Goal: Task Accomplishment & Management: Complete application form

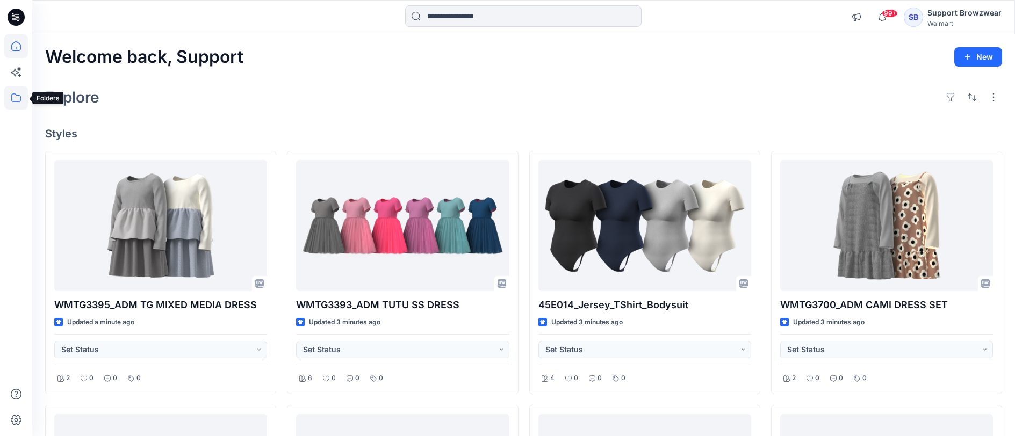
click at [14, 97] on icon at bounding box center [16, 98] width 24 height 24
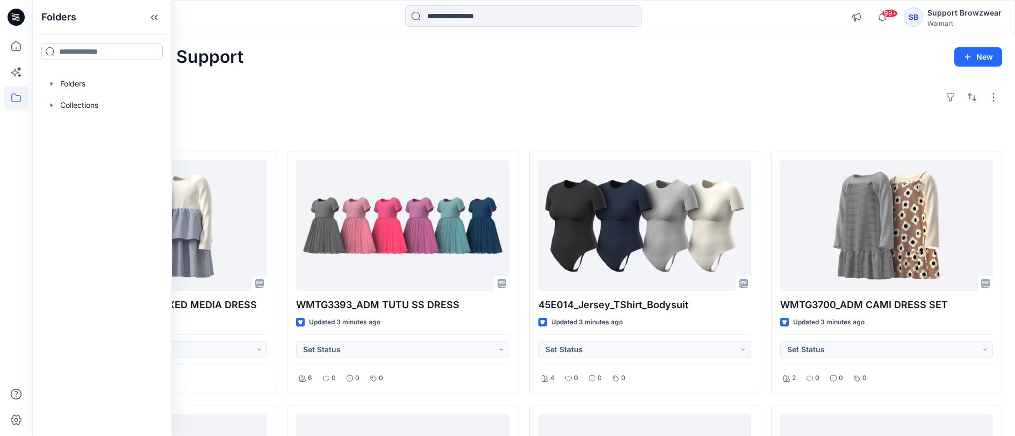
click at [95, 51] on input at bounding box center [101, 51] width 121 height 17
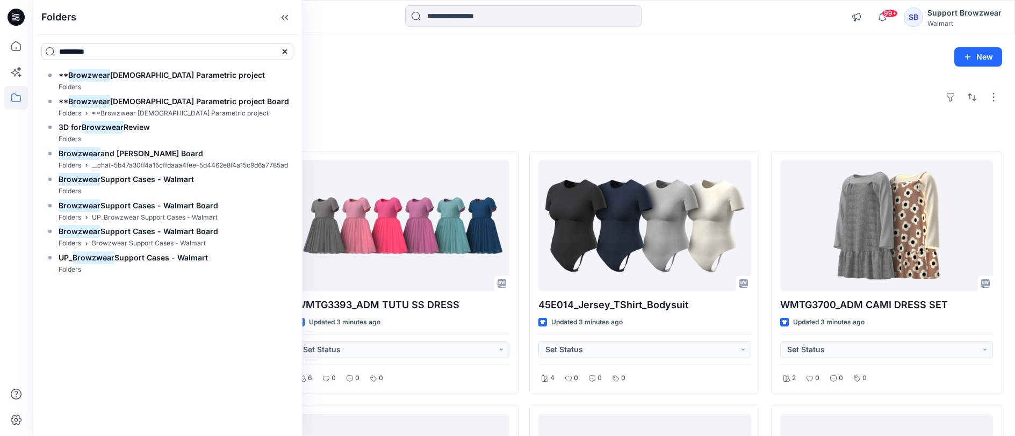
type input "*********"
click at [120, 367] on div "Folders ********* ** Browzwear Ladies Parametric project Folders ** Browzwear L…" at bounding box center [167, 218] width 270 height 436
click at [161, 181] on span "Support Cases - Walmart" at bounding box center [146, 179] width 93 height 9
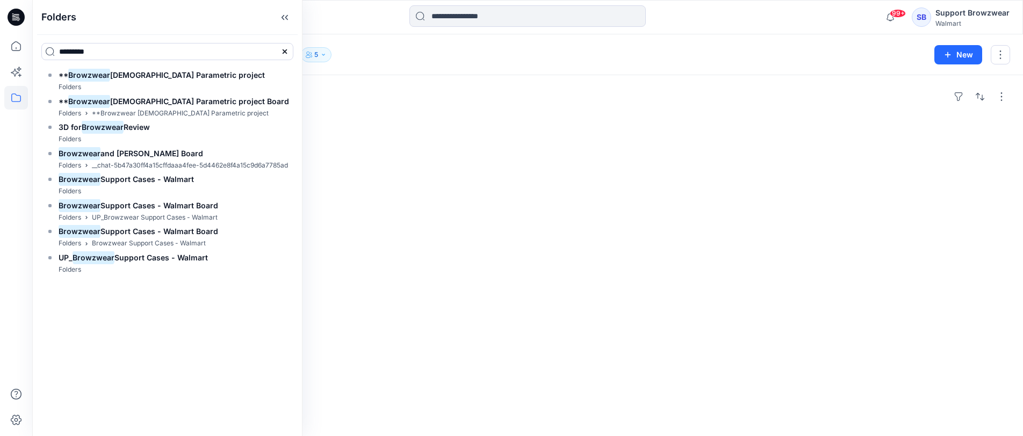
click at [527, 393] on div "Folders Browzwear Support Cases - Walmart Board 6 items" at bounding box center [527, 255] width 991 height 361
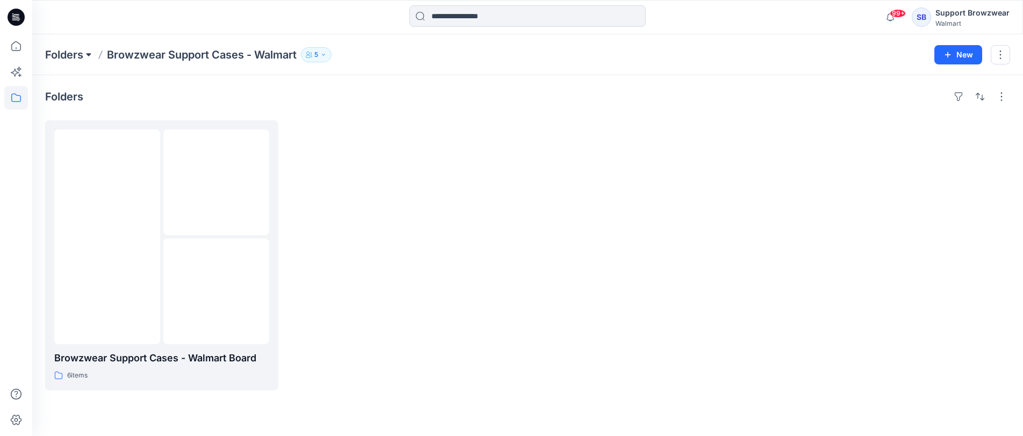
click at [90, 55] on button at bounding box center [88, 54] width 11 height 15
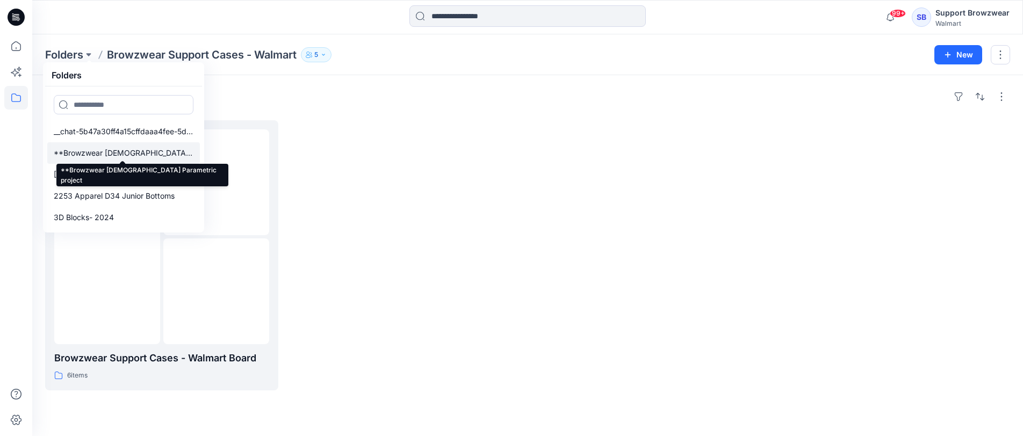
click at [127, 155] on p "**Browzwear Ladies Parametric project" at bounding box center [124, 153] width 140 height 13
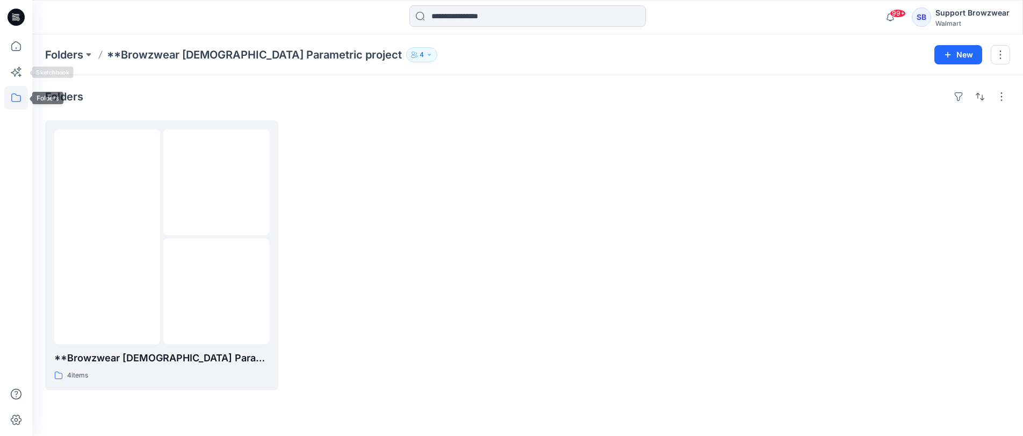
click at [18, 93] on icon at bounding box center [16, 98] width 24 height 24
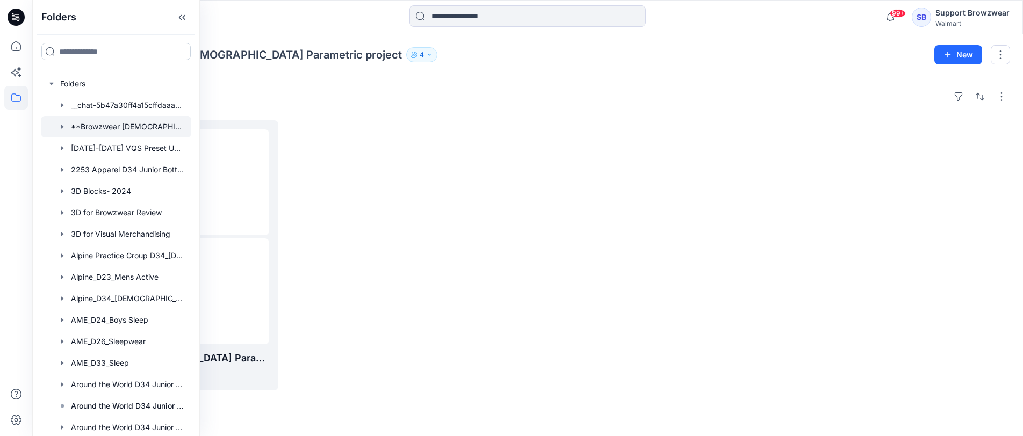
click at [88, 49] on input at bounding box center [115, 51] width 149 height 17
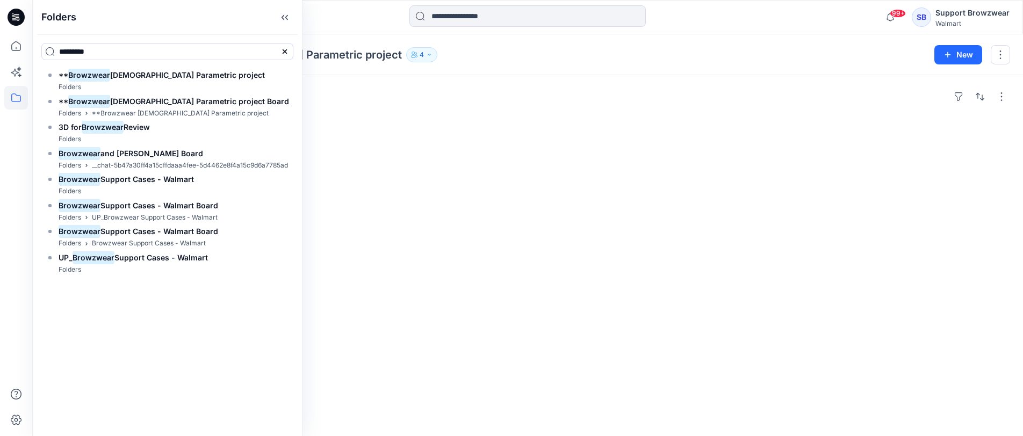
type input "*********"
click at [150, 333] on div "Folders ********* ** Browzwear Ladies Parametric project Folders ** Browzwear L…" at bounding box center [167, 218] width 270 height 436
click at [179, 189] on div "Folders" at bounding box center [120, 191] width 148 height 11
click at [160, 189] on div "Folders" at bounding box center [120, 191] width 148 height 11
click at [91, 183] on mark "Browzwear" at bounding box center [80, 179] width 42 height 15
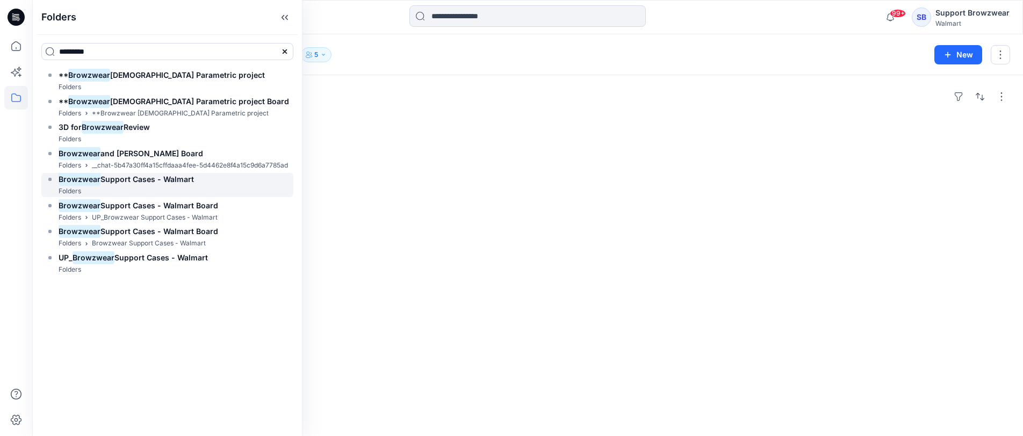
click at [110, 181] on span "Support Cases - Walmart" at bounding box center [146, 179] width 93 height 9
drag, startPoint x: 110, startPoint y: 181, endPoint x: 147, endPoint y: 176, distance: 37.9
click at [110, 181] on span "Support Cases - Walmart" at bounding box center [146, 179] width 93 height 9
click at [573, 167] on div at bounding box center [649, 255] width 233 height 270
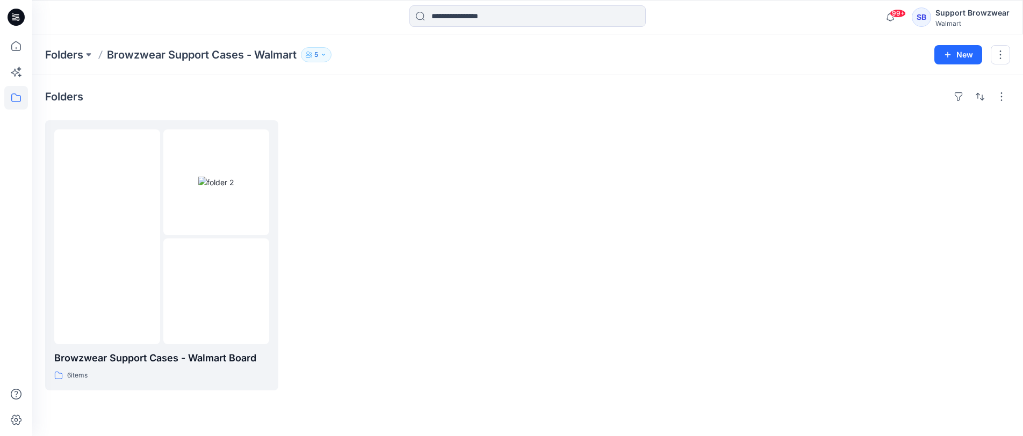
click at [313, 48] on button "5" at bounding box center [316, 54] width 31 height 15
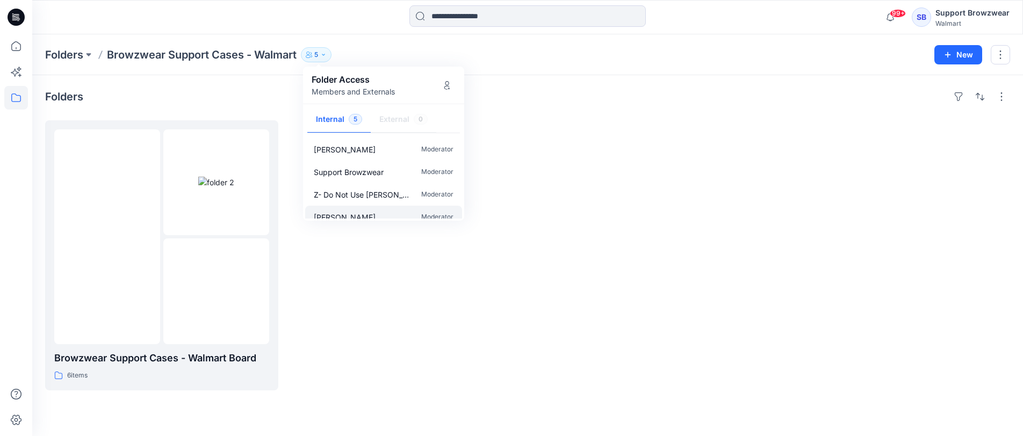
scroll to position [2, 0]
click at [13, 47] on icon at bounding box center [16, 46] width 24 height 24
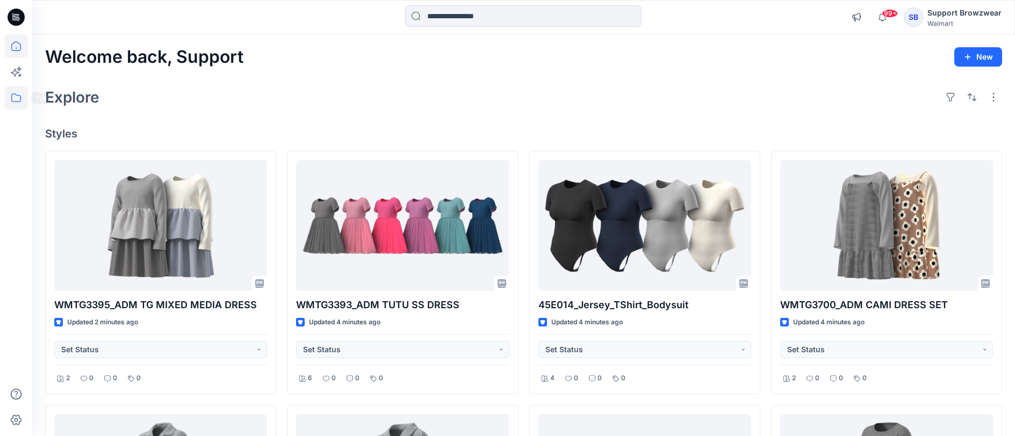
click at [18, 101] on icon at bounding box center [16, 98] width 24 height 24
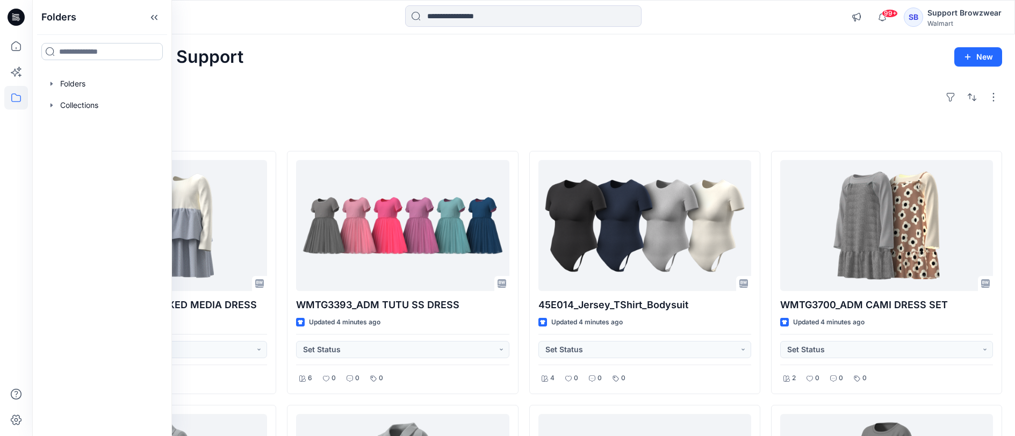
click at [62, 53] on input at bounding box center [101, 51] width 121 height 17
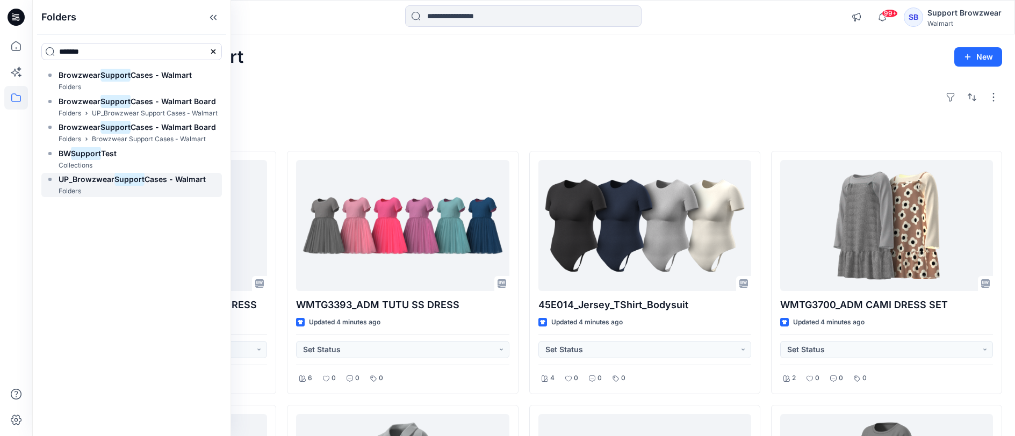
type input "*******"
click at [98, 190] on div "Folders" at bounding box center [126, 191] width 160 height 11
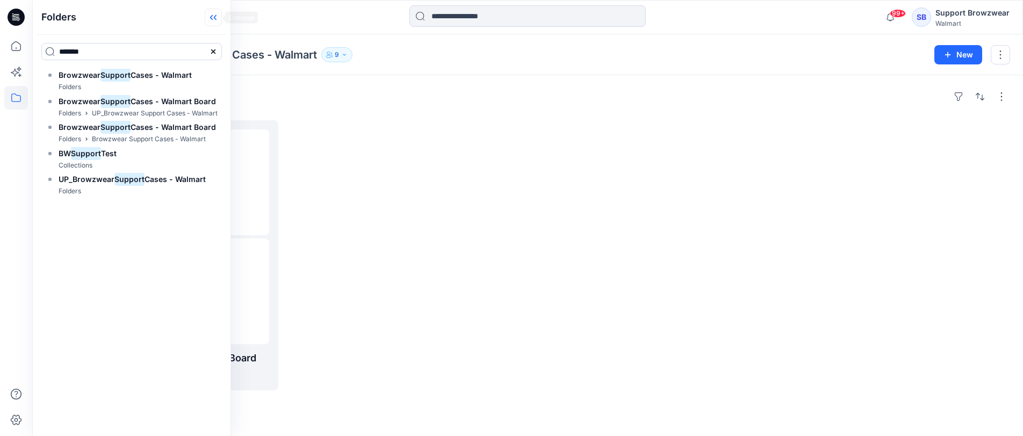
click at [211, 25] on icon at bounding box center [213, 18] width 17 height 18
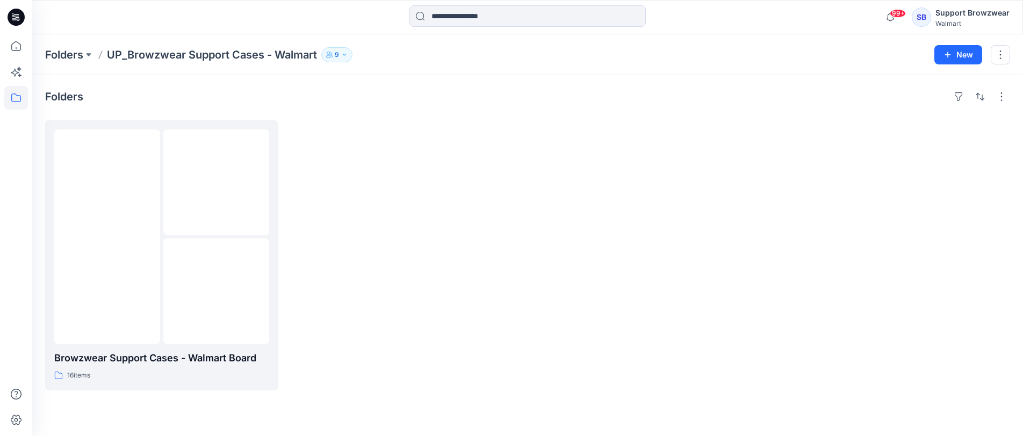
click at [346, 52] on icon "button" at bounding box center [344, 55] width 6 height 6
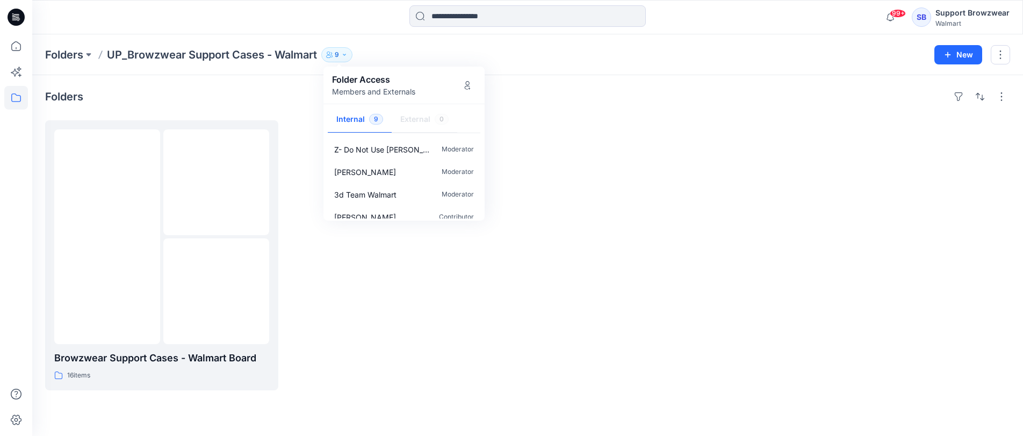
scroll to position [123, 0]
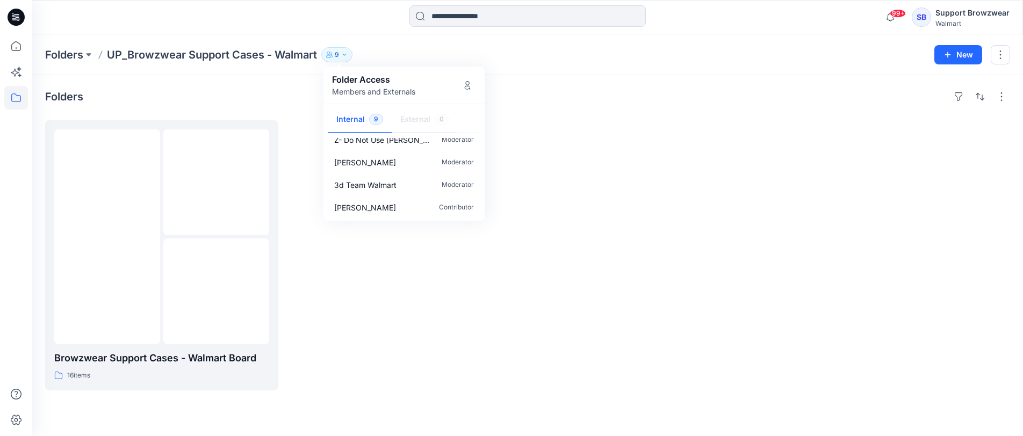
click at [724, 165] on div at bounding box center [649, 255] width 233 height 270
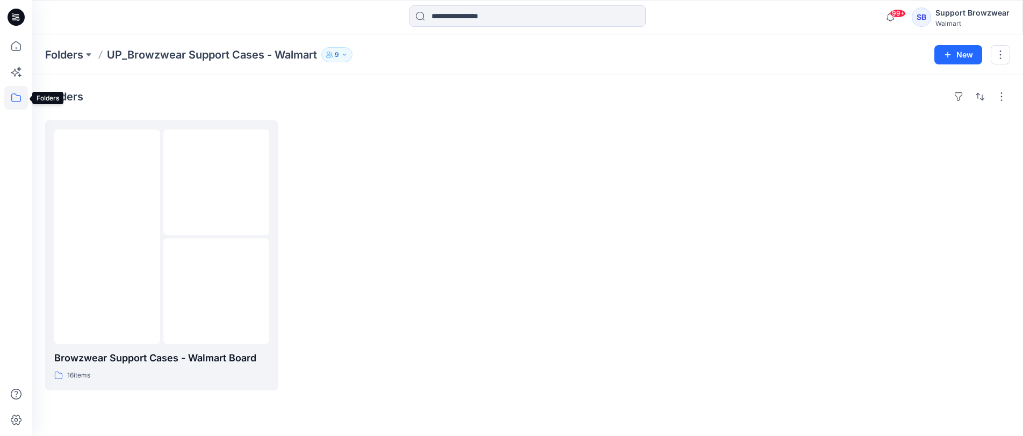
click at [18, 95] on icon at bounding box center [16, 97] width 10 height 9
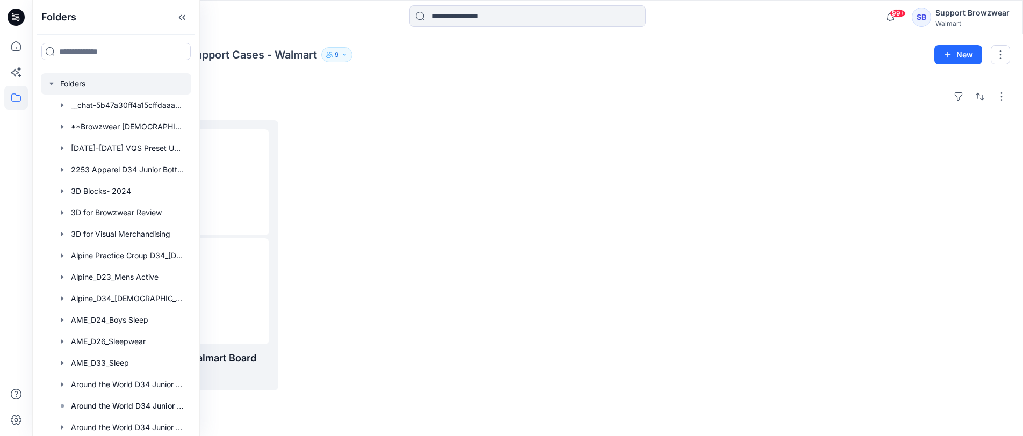
click at [49, 82] on icon "button" at bounding box center [51, 84] width 9 height 9
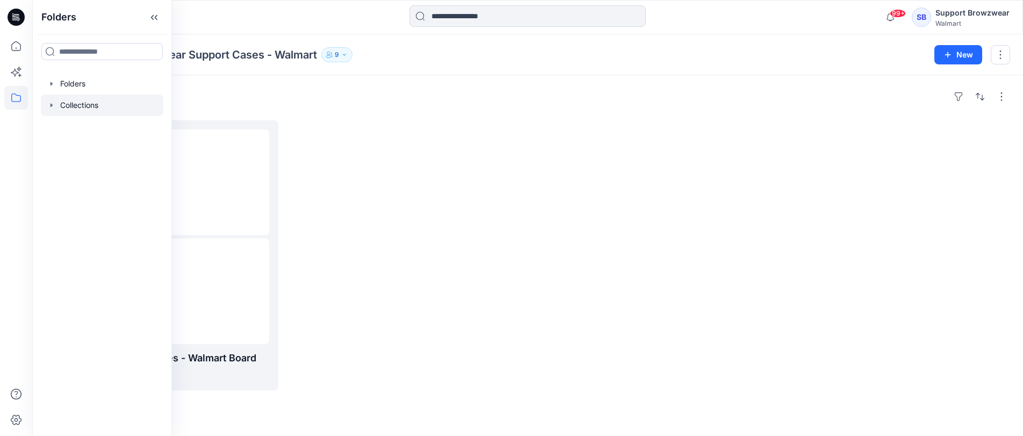
click at [53, 107] on icon "button" at bounding box center [51, 105] width 9 height 9
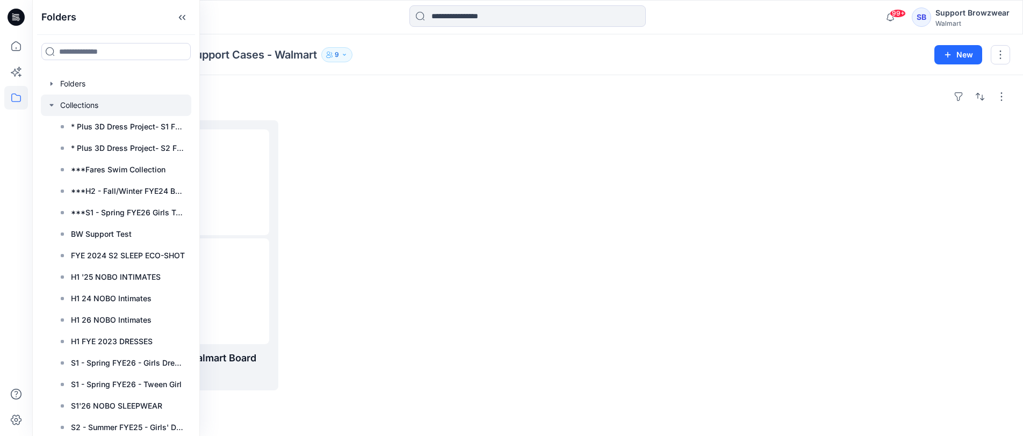
click at [53, 107] on icon "button" at bounding box center [51, 105] width 9 height 9
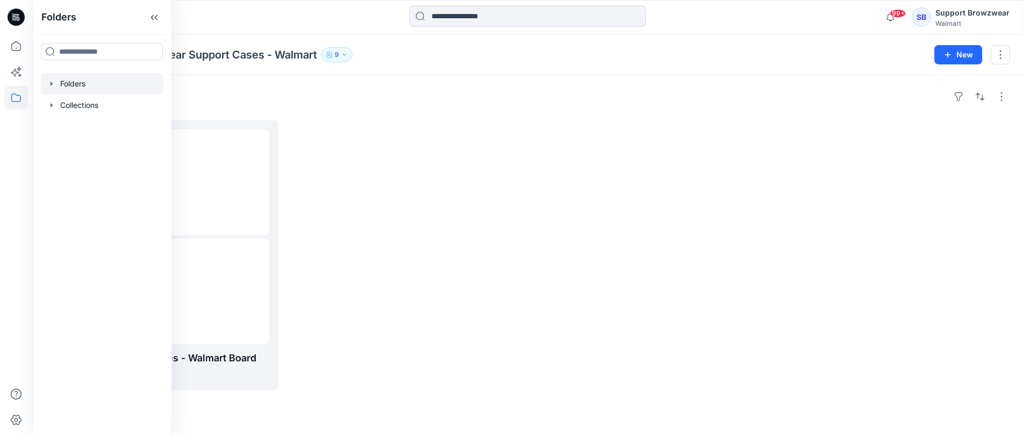
click at [52, 91] on div at bounding box center [102, 83] width 123 height 21
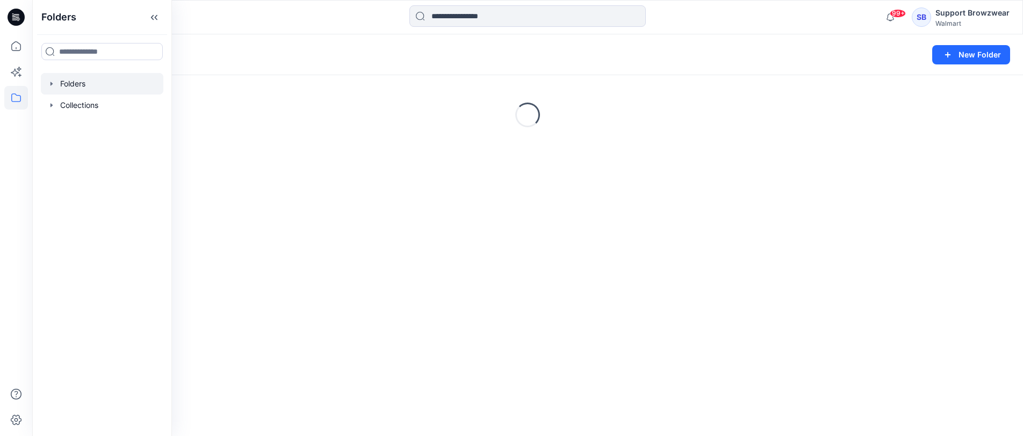
click at [52, 91] on div at bounding box center [102, 83] width 123 height 21
drag, startPoint x: 448, startPoint y: 119, endPoint x: 795, endPoint y: 49, distance: 354.2
click at [449, 119] on div "Loading..." at bounding box center [527, 114] width 991 height 161
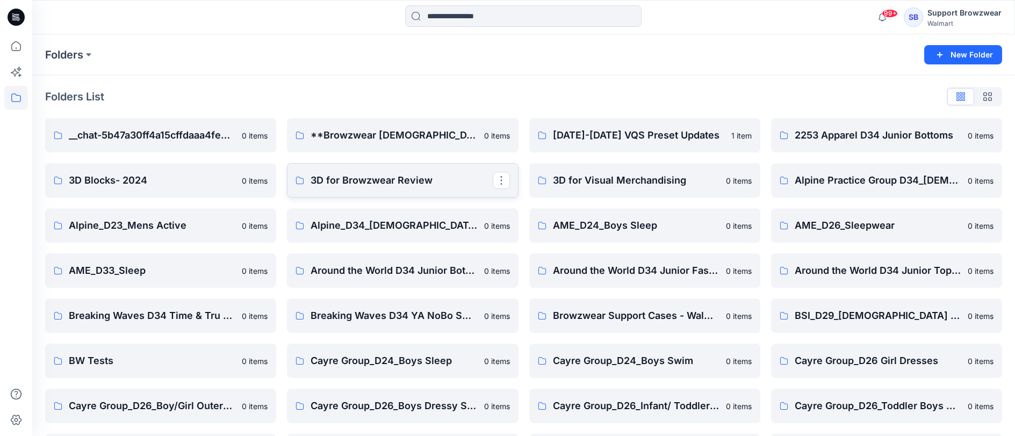
click at [398, 184] on p "3D for Browzwear Review" at bounding box center [402, 180] width 182 height 15
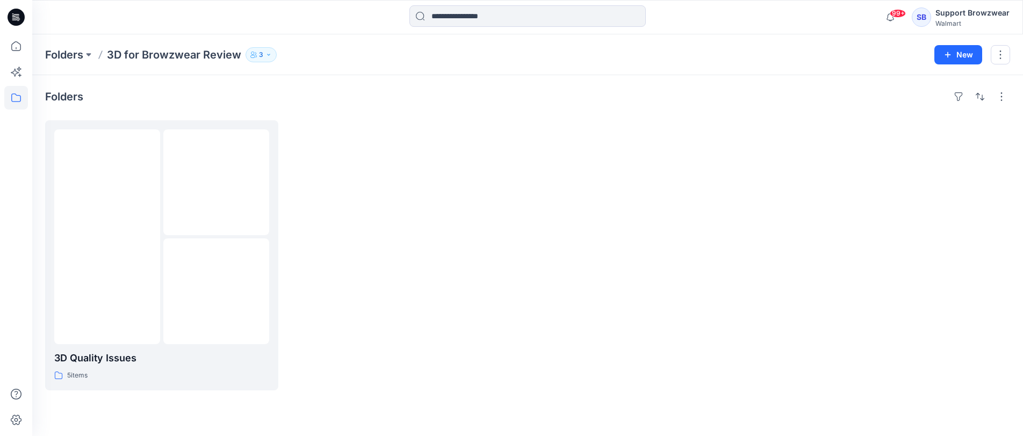
click at [259, 51] on p "3" at bounding box center [261, 55] width 4 height 12
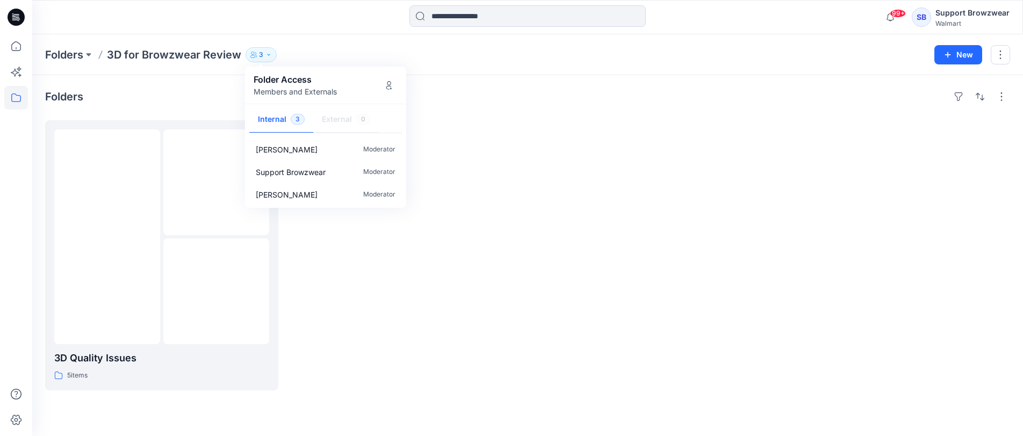
click at [490, 170] on div at bounding box center [405, 255] width 233 height 270
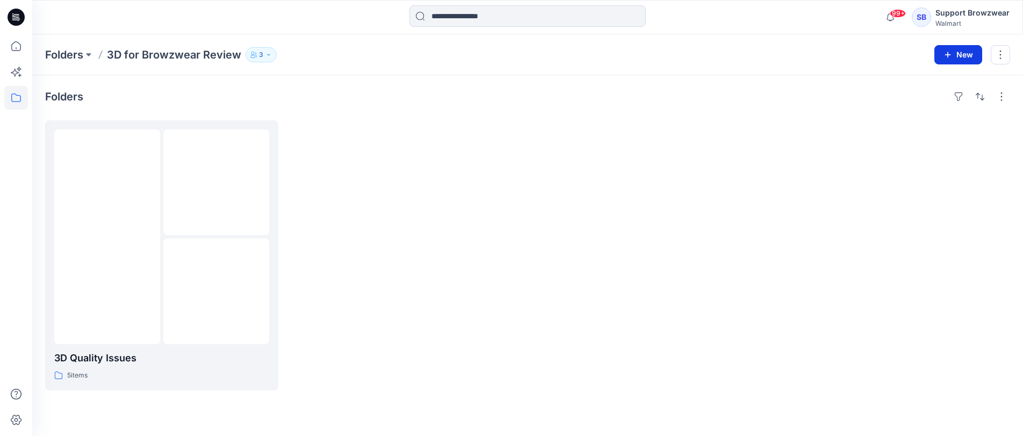
click at [955, 54] on button "New" at bounding box center [958, 54] width 48 height 19
click at [929, 79] on p "New Style" at bounding box center [925, 81] width 36 height 13
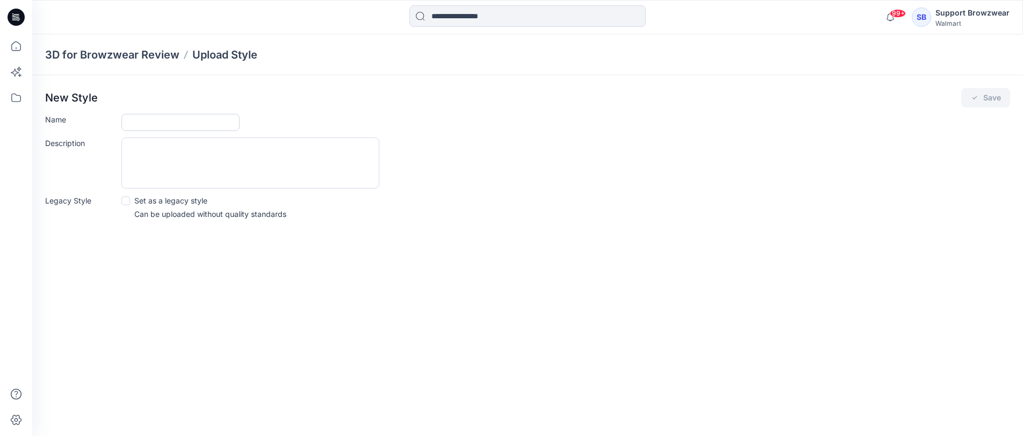
click at [189, 118] on input "Name" at bounding box center [180, 122] width 118 height 17
drag, startPoint x: 157, startPoint y: 198, endPoint x: 214, endPoint y: 200, distance: 57.6
click at [157, 198] on p "Set as a legacy style" at bounding box center [170, 200] width 73 height 11
type input "**********"
click at [965, 101] on button "Save" at bounding box center [985, 97] width 49 height 19
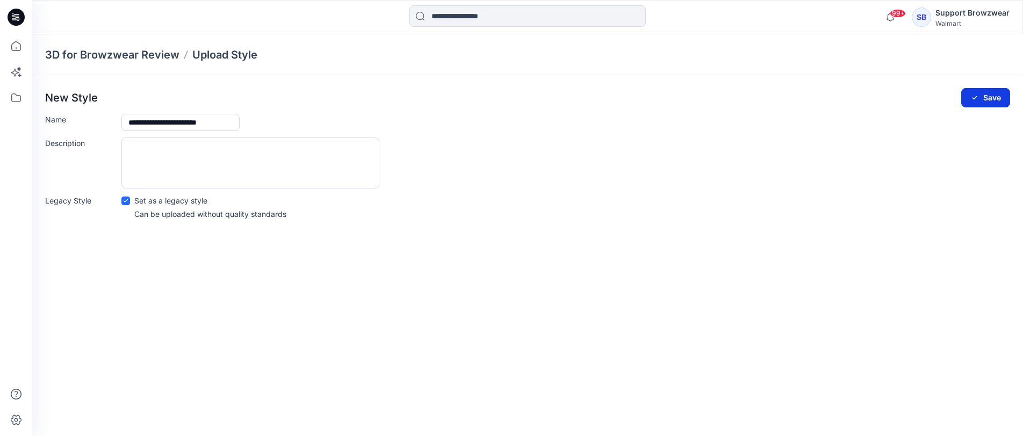
click at [1001, 94] on button "Save" at bounding box center [985, 97] width 49 height 19
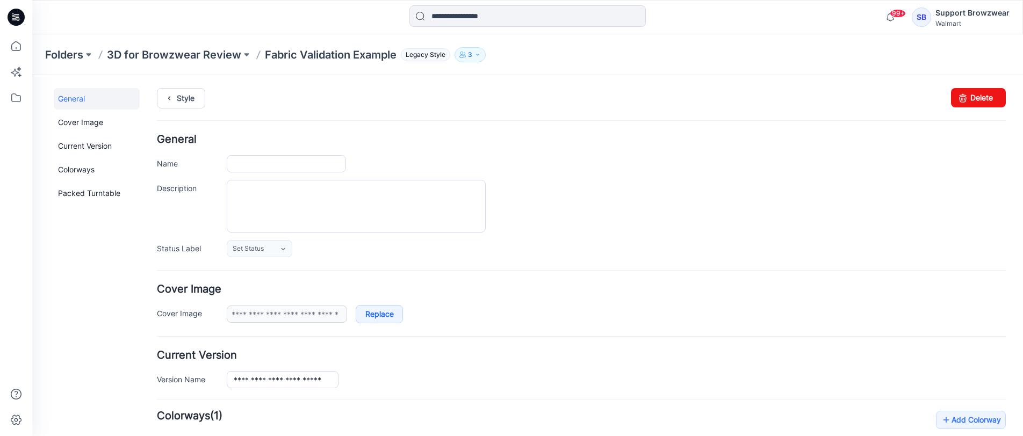
type input "**********"
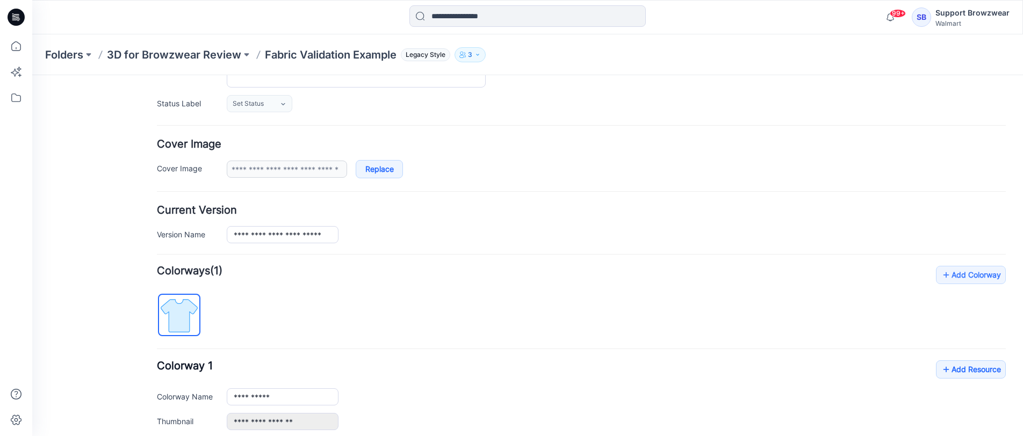
scroll to position [258, 0]
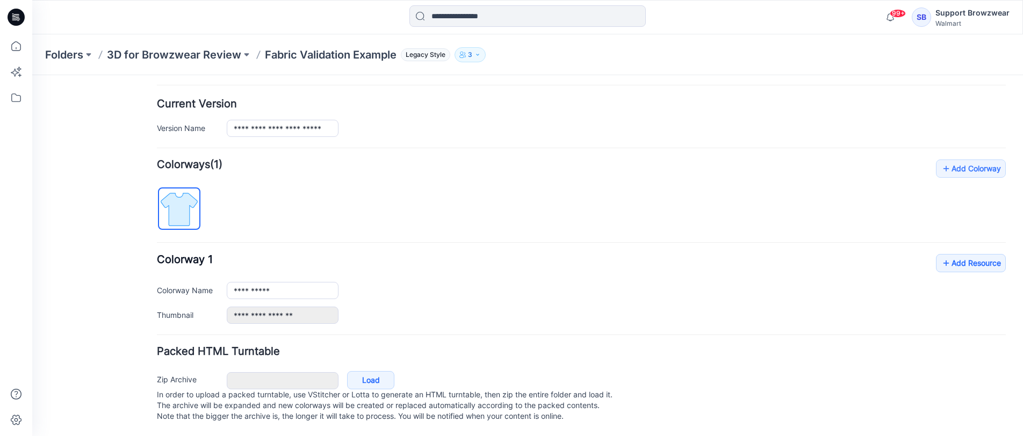
click at [1013, 253] on div "**********" at bounding box center [527, 130] width 991 height 613
click at [962, 260] on link "Add Resource" at bounding box center [971, 263] width 70 height 18
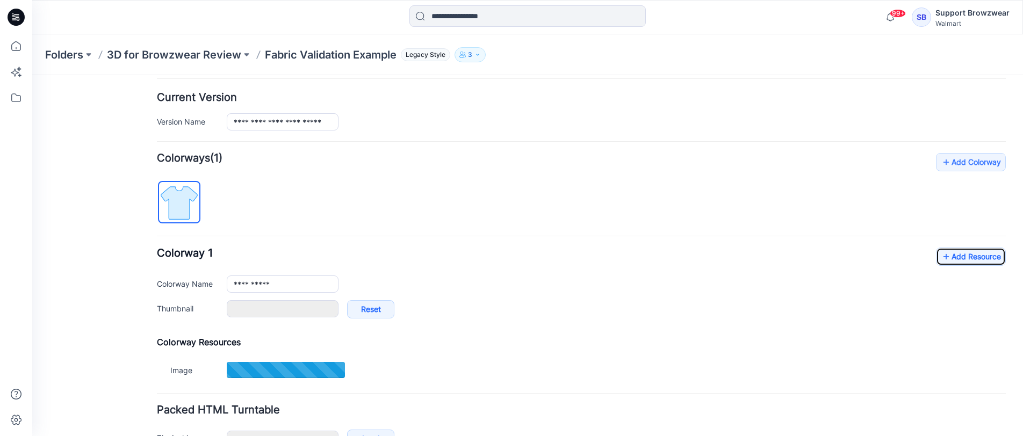
type input "**********"
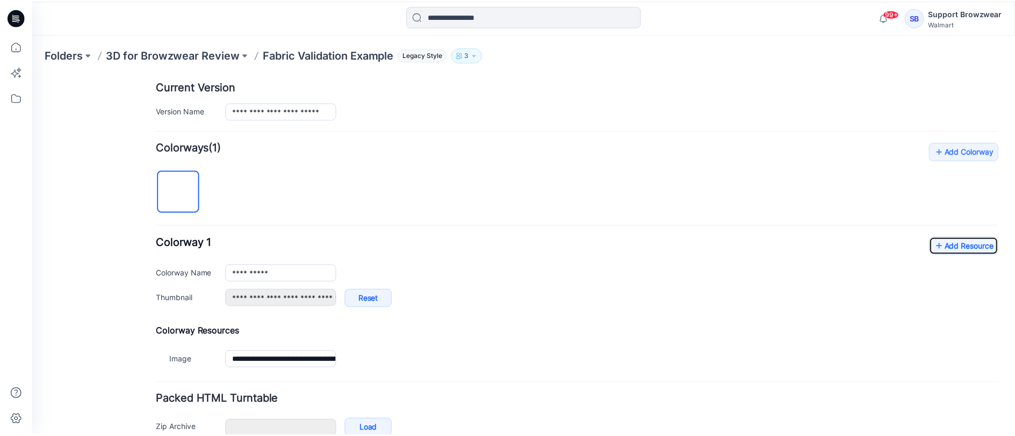
scroll to position [270, 0]
click at [954, 243] on link "Add Resource" at bounding box center [971, 245] width 70 height 18
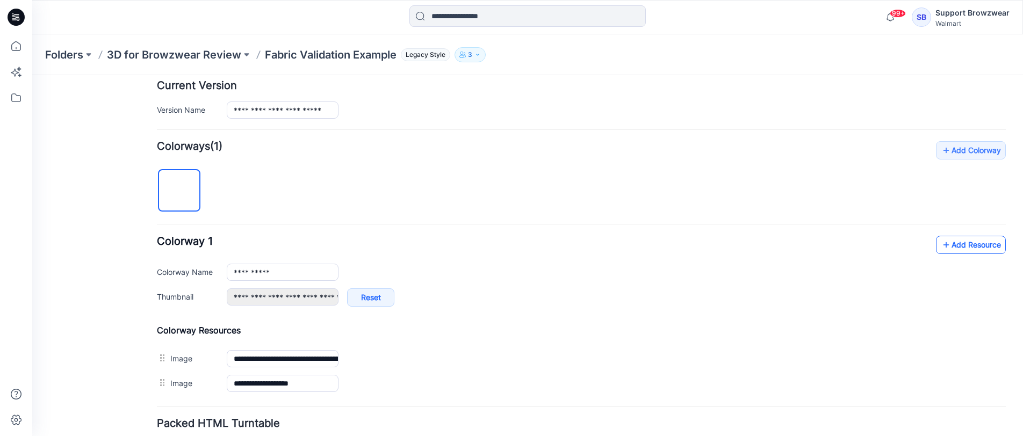
click at [978, 250] on link "Add Resource" at bounding box center [971, 245] width 70 height 18
click at [222, 57] on p "3D for Browzwear Review" at bounding box center [174, 54] width 134 height 15
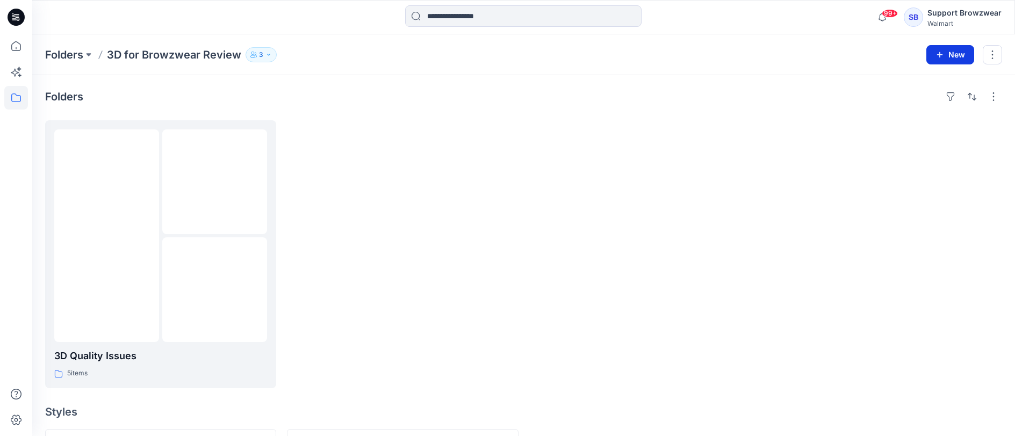
click at [949, 52] on button "New" at bounding box center [950, 54] width 48 height 19
click at [903, 83] on p "New Style" at bounding box center [917, 81] width 36 height 13
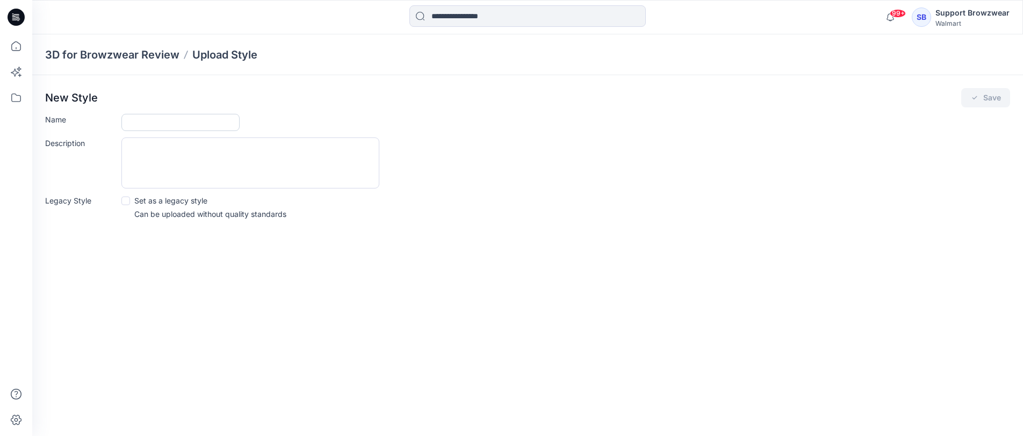
click at [196, 118] on input "Name" at bounding box center [180, 122] width 118 height 17
type input "**********"
click at [126, 200] on span at bounding box center [125, 201] width 9 height 9
click at [979, 95] on button "Save" at bounding box center [985, 97] width 49 height 19
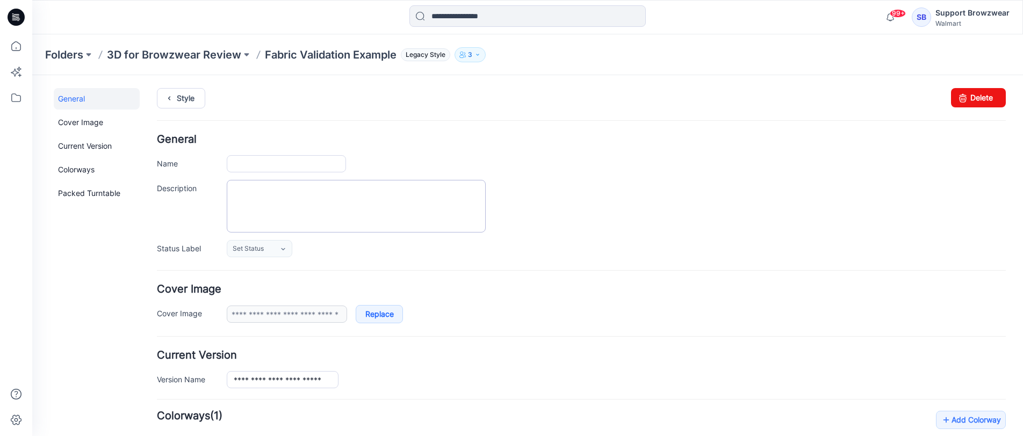
type input "**********"
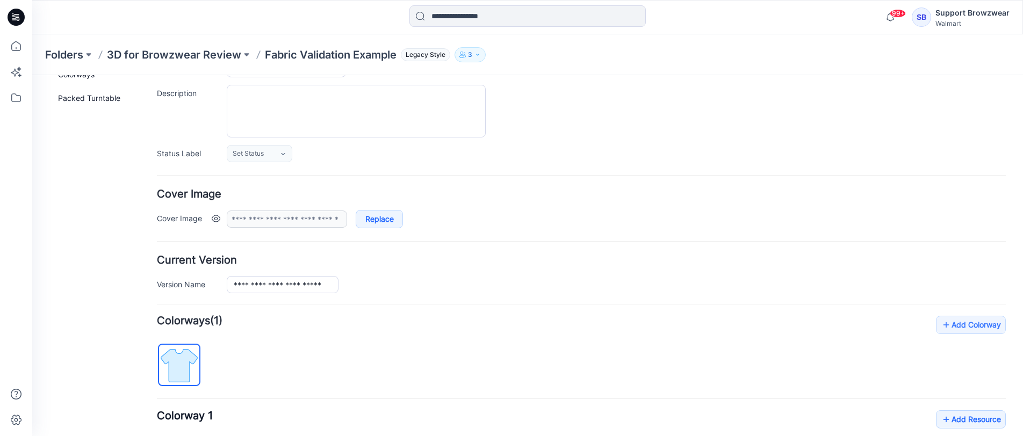
scroll to position [184, 0]
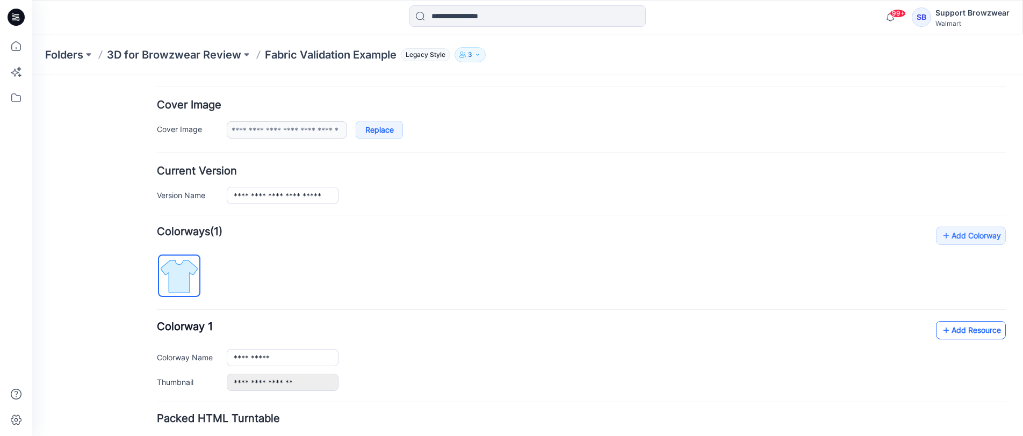
click at [983, 325] on link "Add Resource" at bounding box center [971, 330] width 70 height 18
type input "**********"
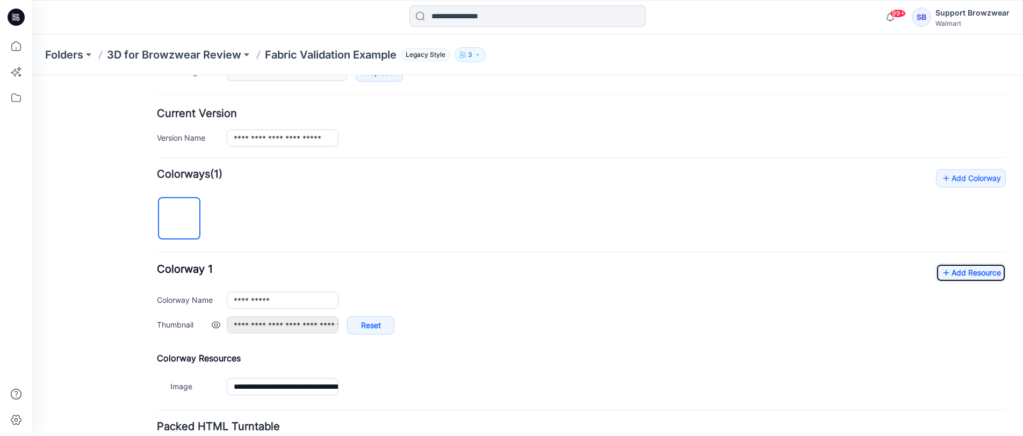
scroll to position [272, 0]
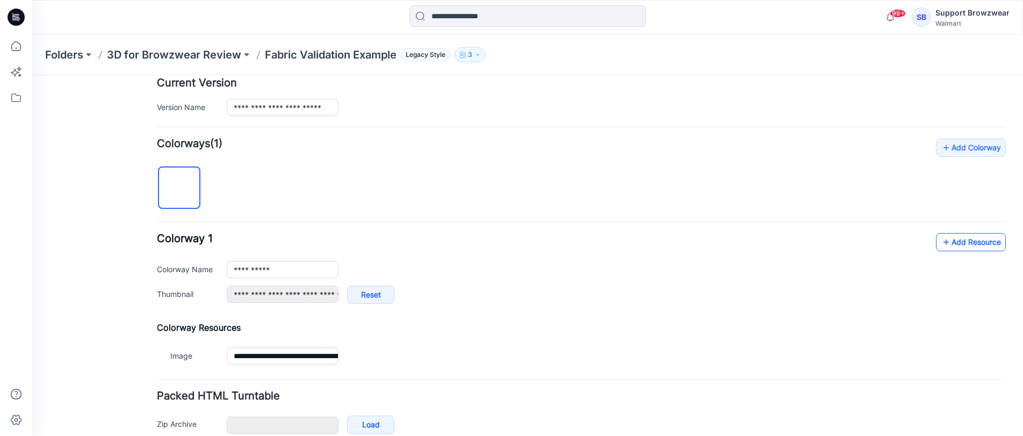
click at [964, 239] on link "Add Resource" at bounding box center [971, 242] width 70 height 18
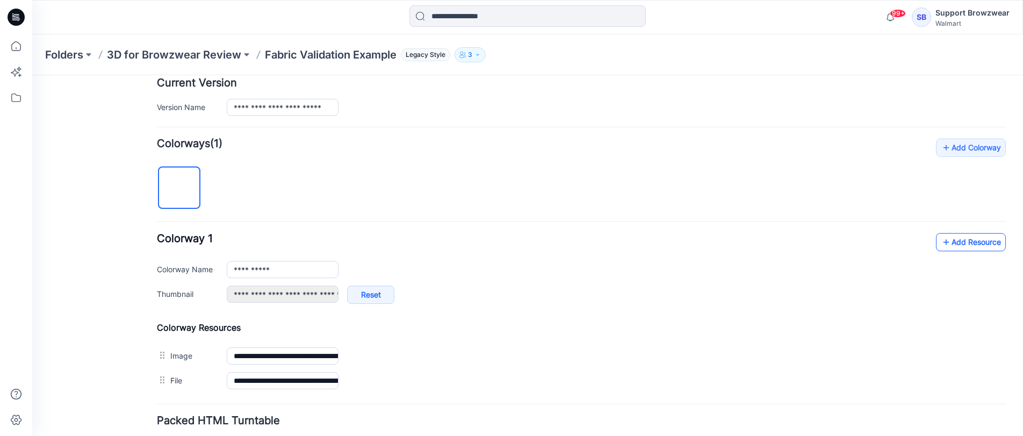
click at [967, 238] on link "Add Resource" at bounding box center [971, 242] width 70 height 18
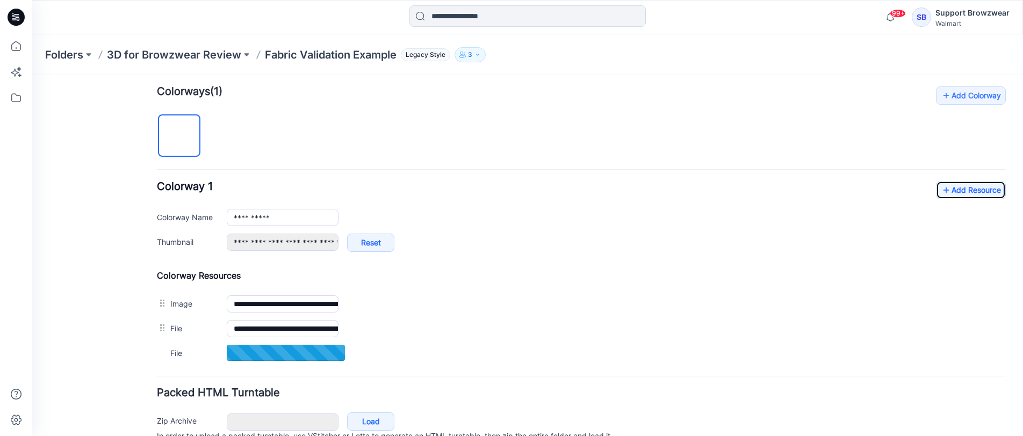
scroll to position [349, 0]
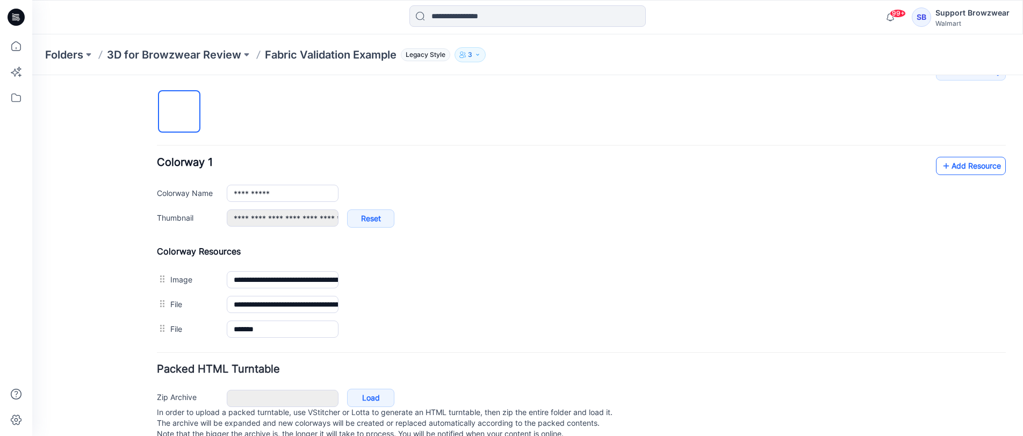
click at [945, 167] on link "Add Resource" at bounding box center [971, 166] width 70 height 18
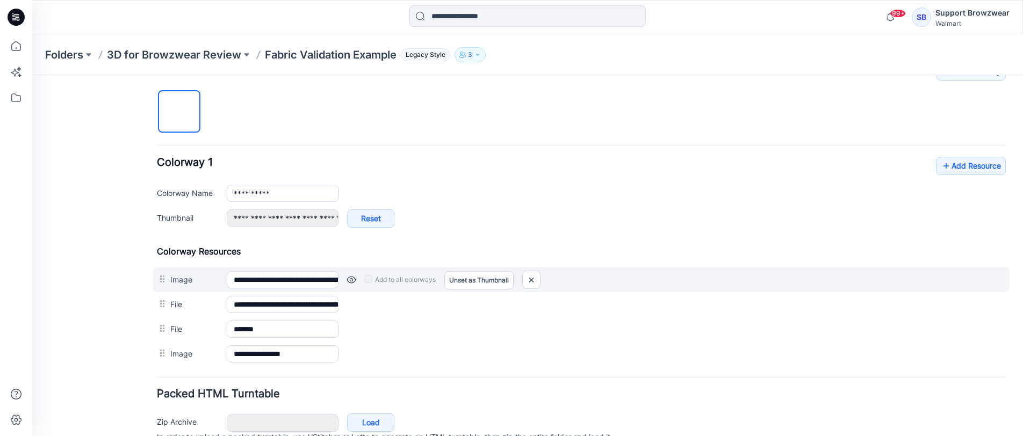
click at [349, 279] on link at bounding box center [351, 280] width 9 height 9
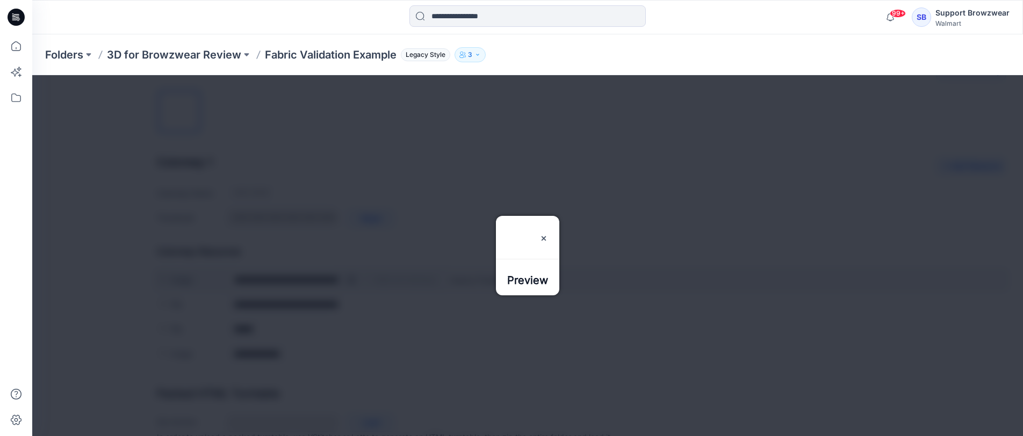
click at [349, 279] on div at bounding box center [527, 255] width 991 height 361
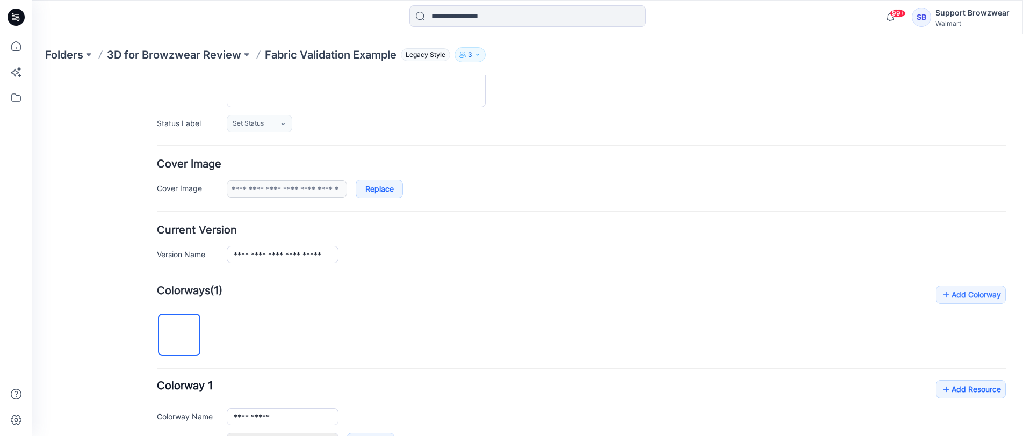
scroll to position [0, 0]
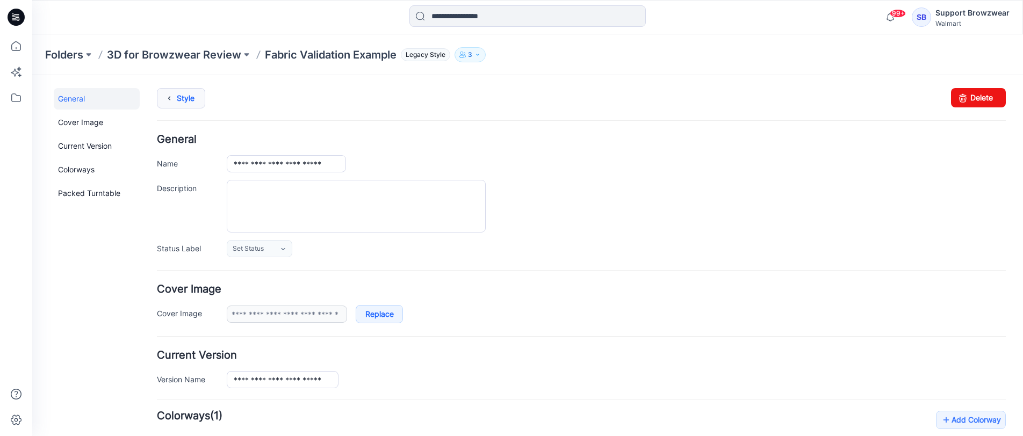
click at [162, 98] on icon at bounding box center [169, 98] width 15 height 19
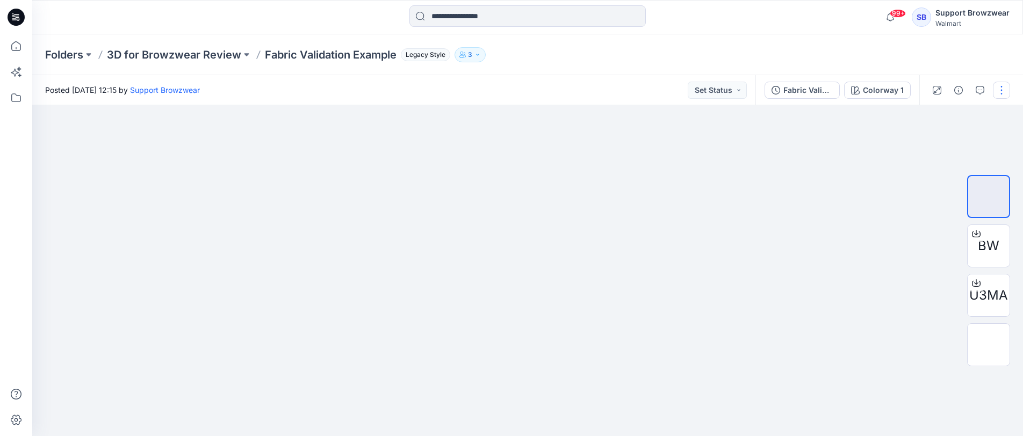
click at [999, 93] on button "button" at bounding box center [1001, 90] width 17 height 17
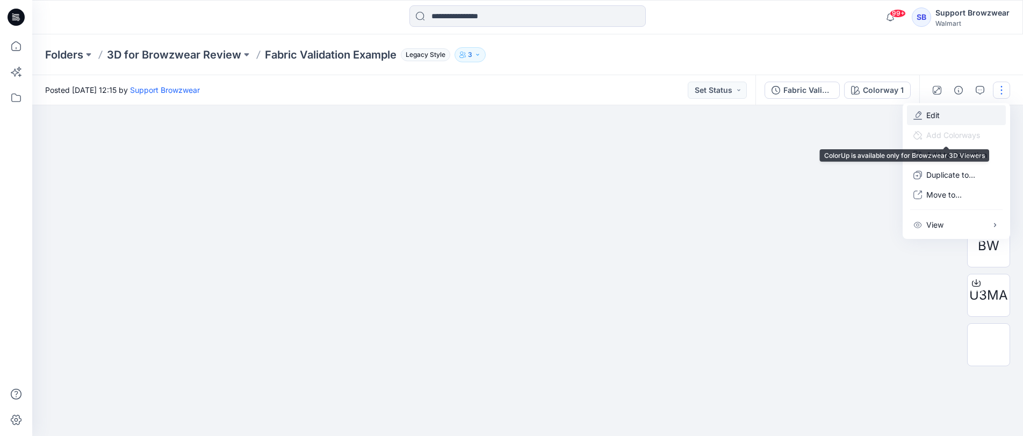
click at [975, 110] on button "Edit" at bounding box center [956, 115] width 99 height 20
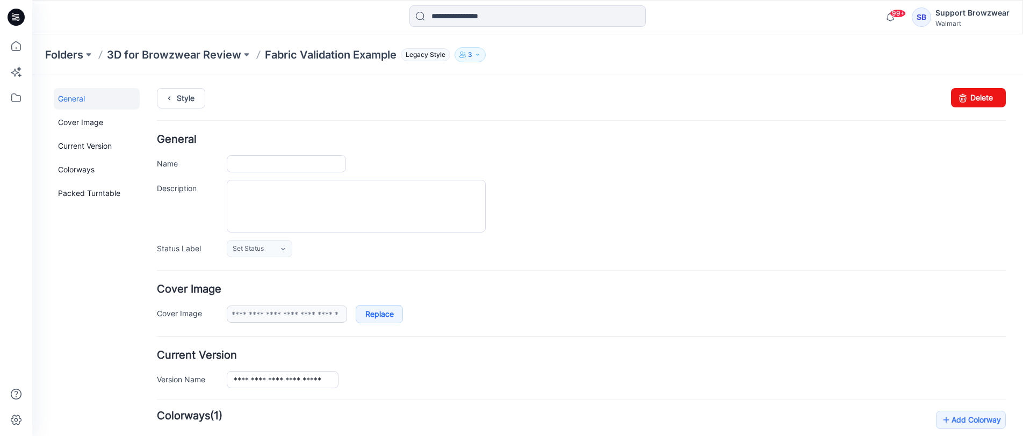
type input "**********"
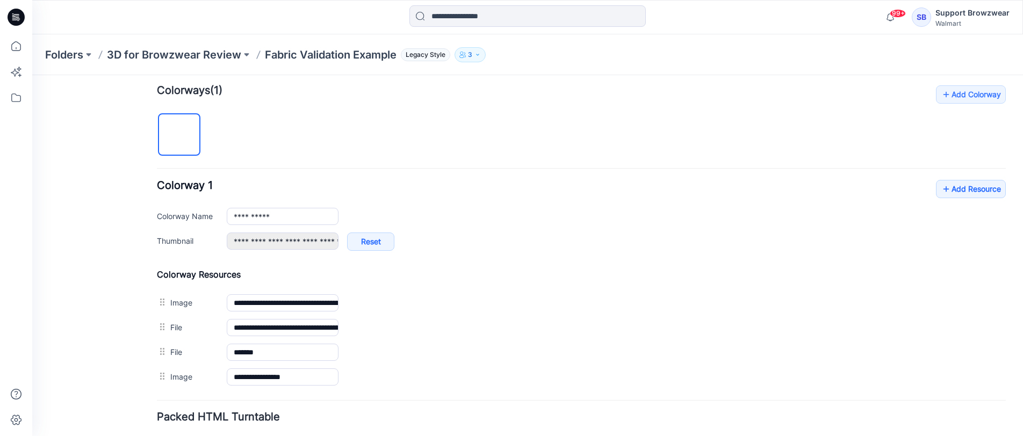
scroll to position [326, 0]
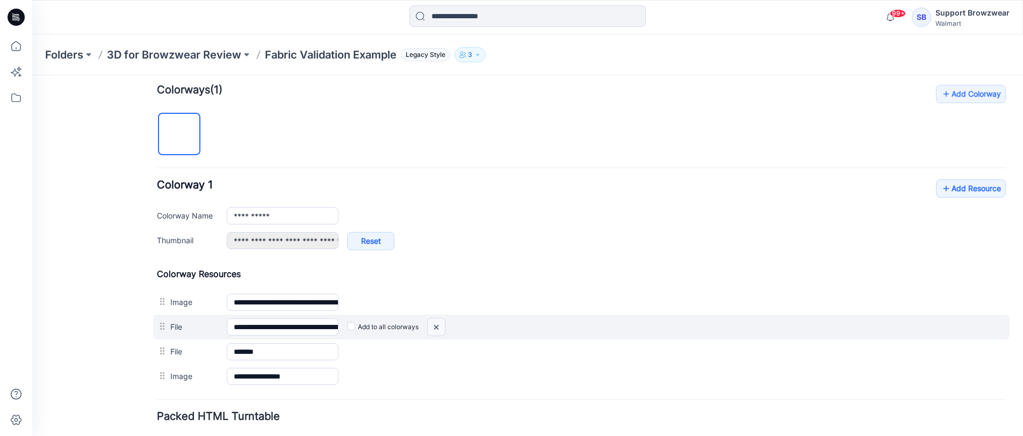
click at [442, 328] on img at bounding box center [436, 328] width 17 height 18
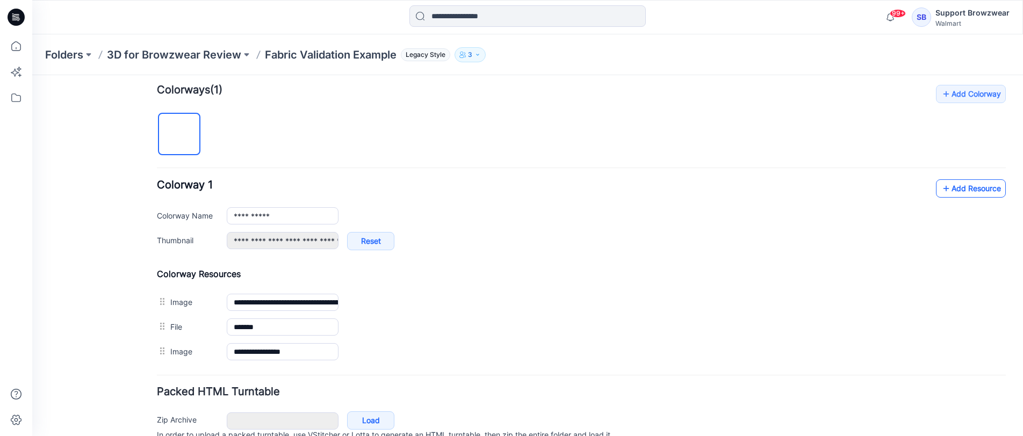
click at [956, 195] on link "Add Resource" at bounding box center [971, 188] width 70 height 18
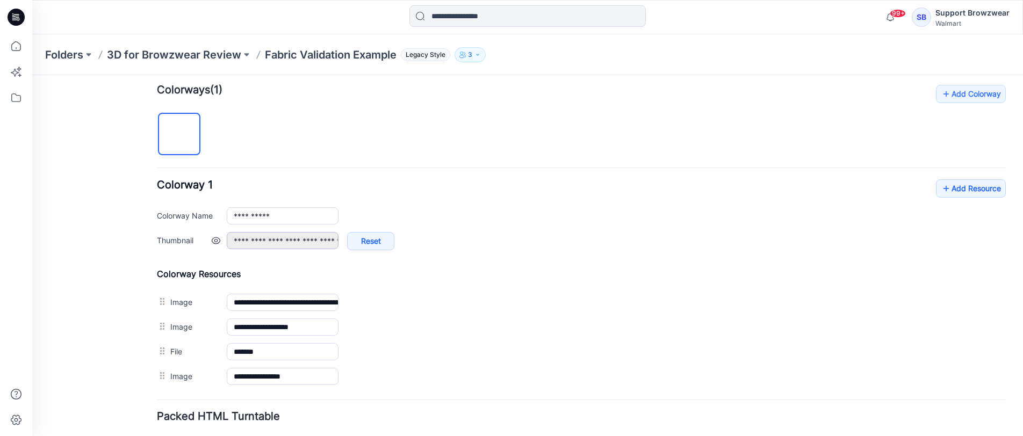
scroll to position [0, 0]
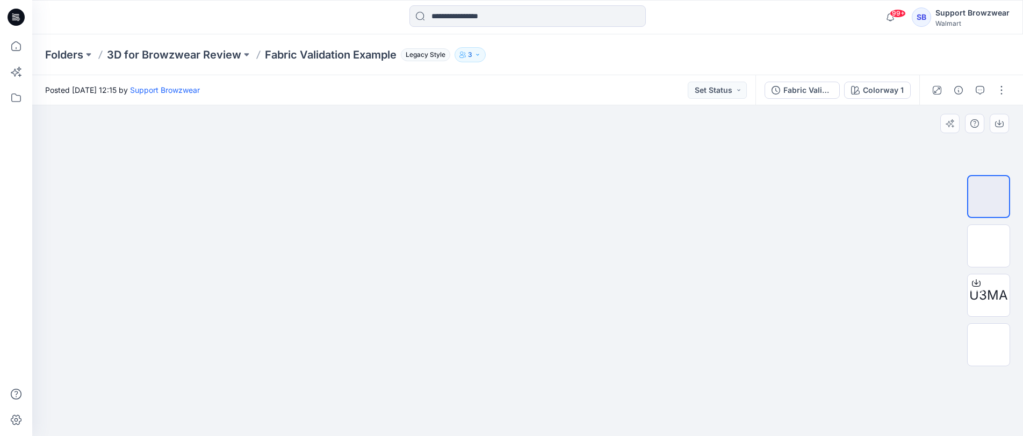
click at [822, 248] on div at bounding box center [527, 270] width 991 height 331
